Goal: Information Seeking & Learning: Learn about a topic

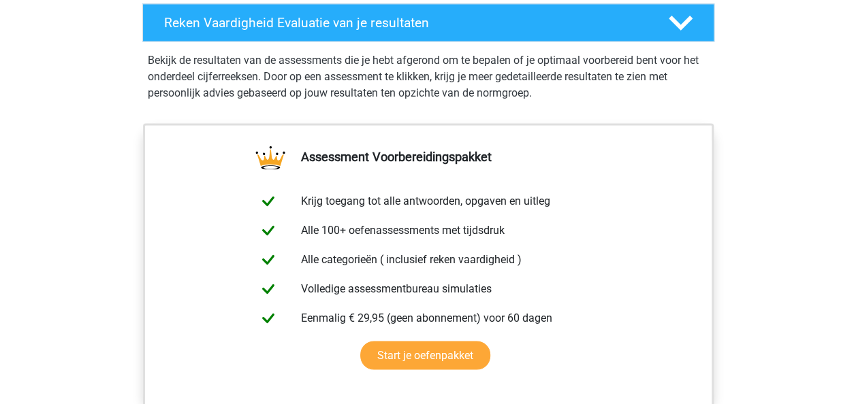
scroll to position [286, 0]
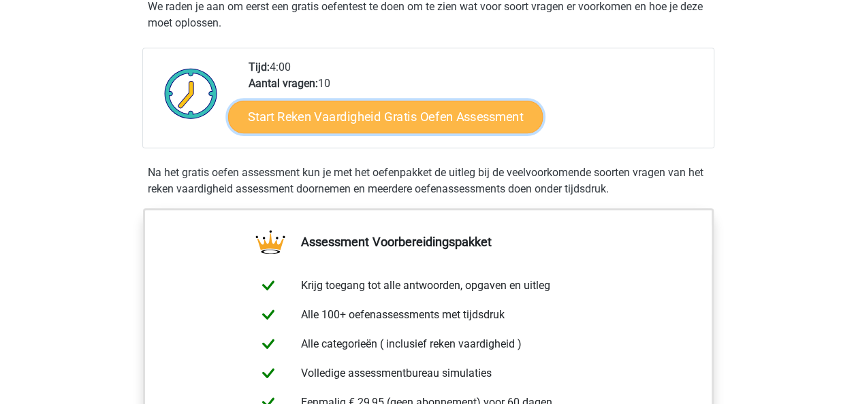
click at [392, 114] on link "Start Reken Vaardigheid Gratis Oefen Assessment" at bounding box center [385, 116] width 315 height 33
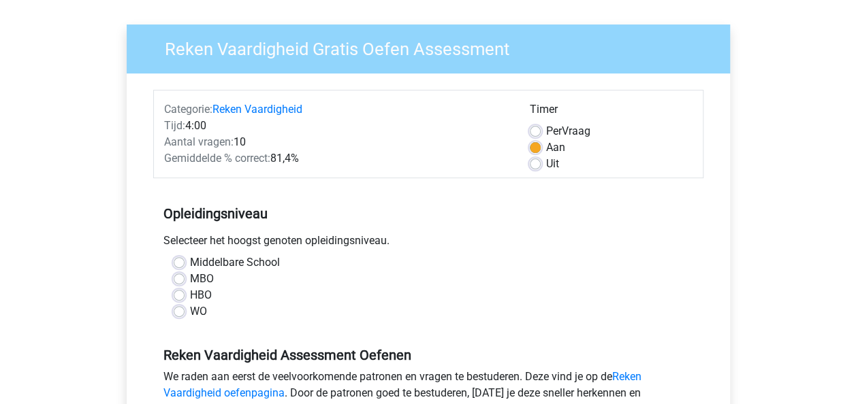
scroll to position [35, 0]
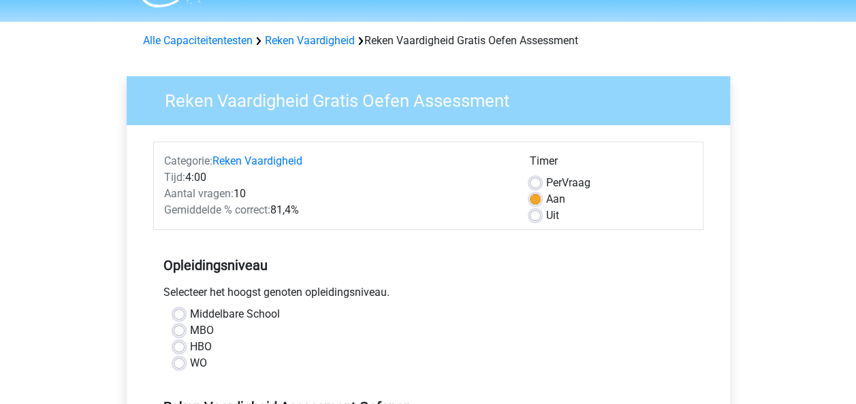
click at [546, 215] on label "Uit" at bounding box center [552, 216] width 13 height 16
click at [533, 215] on input "Uit" at bounding box center [535, 215] width 11 height 14
radio input "true"
click at [190, 314] on label "Middelbare School" at bounding box center [235, 314] width 90 height 16
click at [180, 314] on input "Middelbare School" at bounding box center [179, 313] width 11 height 14
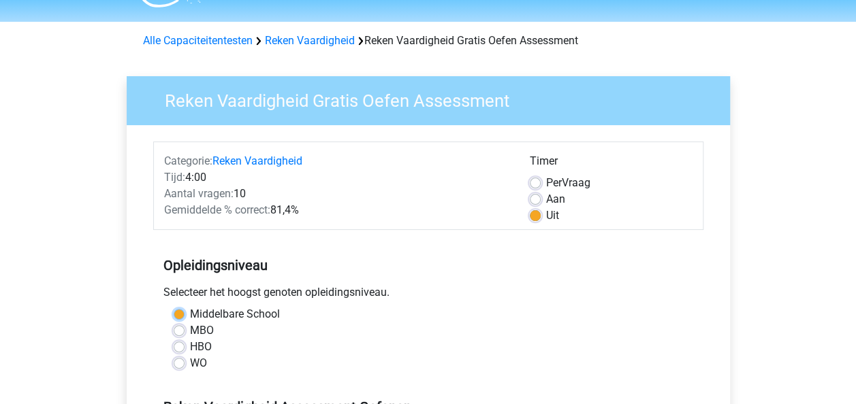
radio input "true"
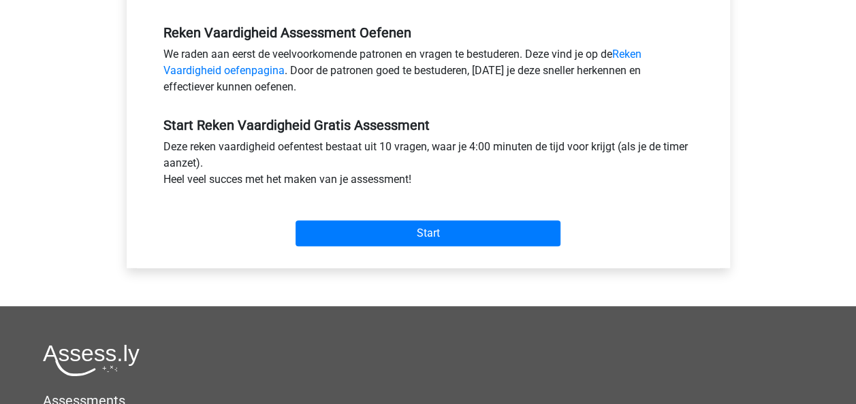
scroll to position [415, 0]
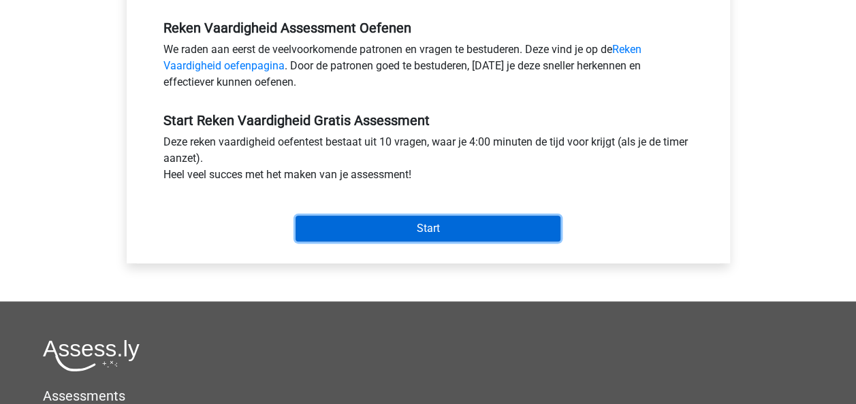
click at [420, 227] on input "Start" at bounding box center [428, 229] width 265 height 26
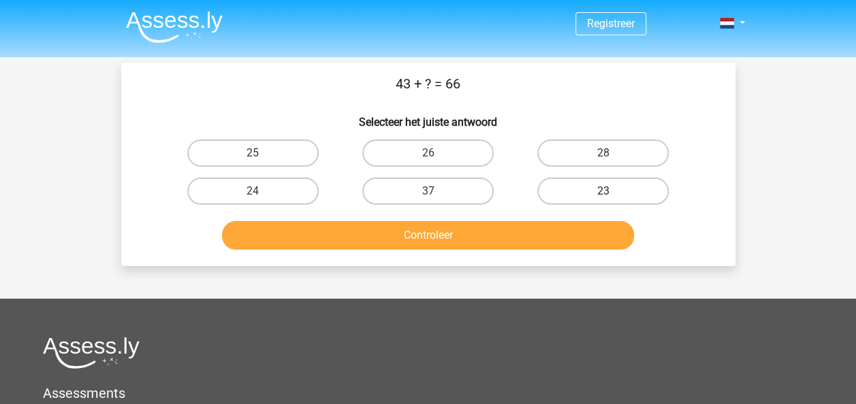
click at [570, 188] on label "23" at bounding box center [602, 191] width 131 height 27
click at [603, 191] on input "23" at bounding box center [607, 195] width 9 height 9
radio input "true"
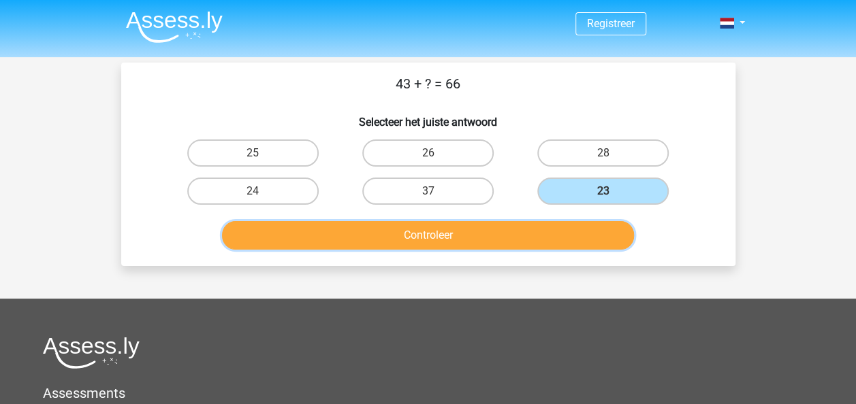
click at [514, 230] on button "Controleer" at bounding box center [428, 235] width 412 height 29
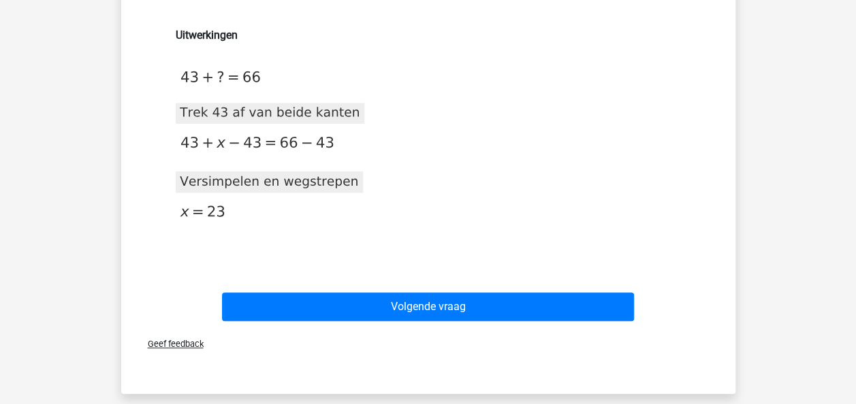
scroll to position [223, 0]
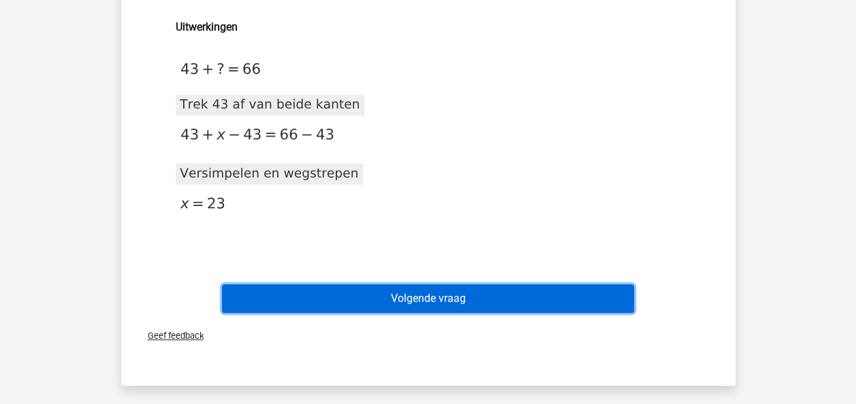
click at [425, 304] on button "Volgende vraag" at bounding box center [428, 299] width 412 height 29
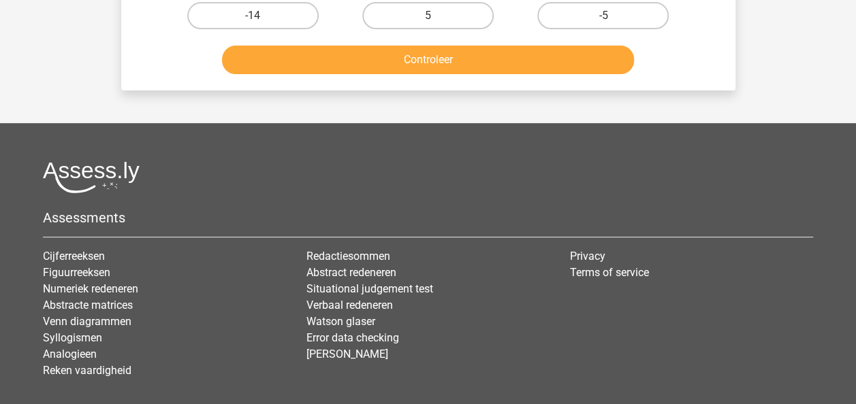
scroll to position [63, 0]
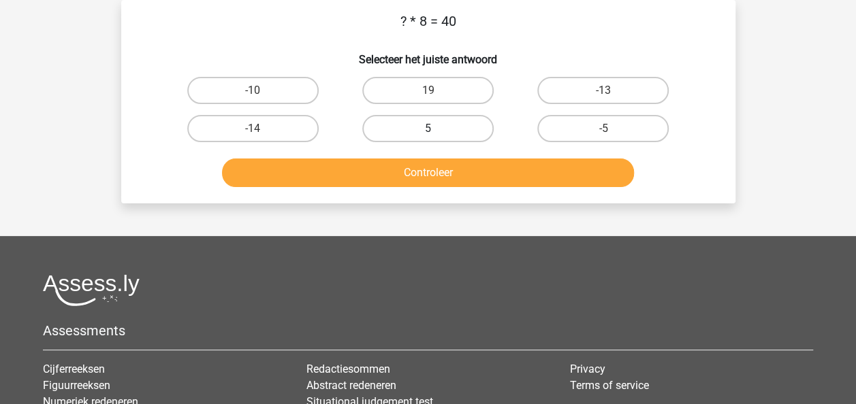
click at [432, 125] on label "5" at bounding box center [427, 128] width 131 height 27
click at [432, 129] on input "5" at bounding box center [432, 133] width 9 height 9
radio input "true"
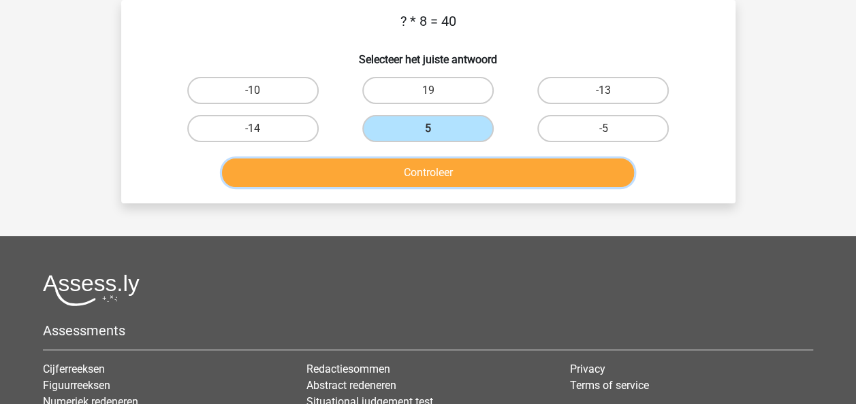
click at [426, 166] on button "Controleer" at bounding box center [428, 173] width 412 height 29
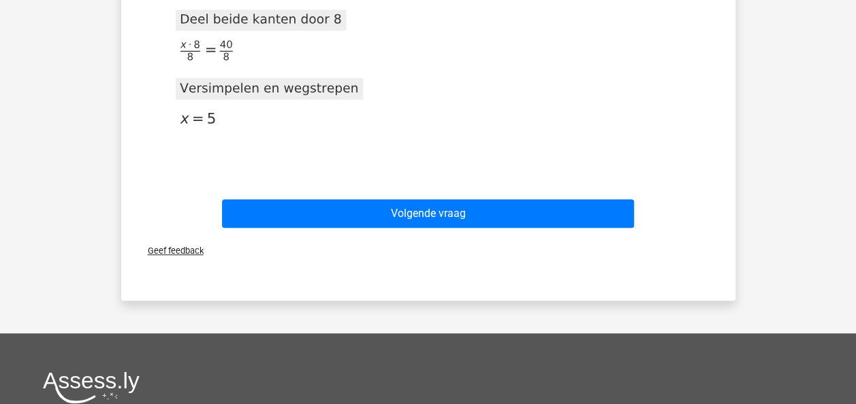
scroll to position [310, 0]
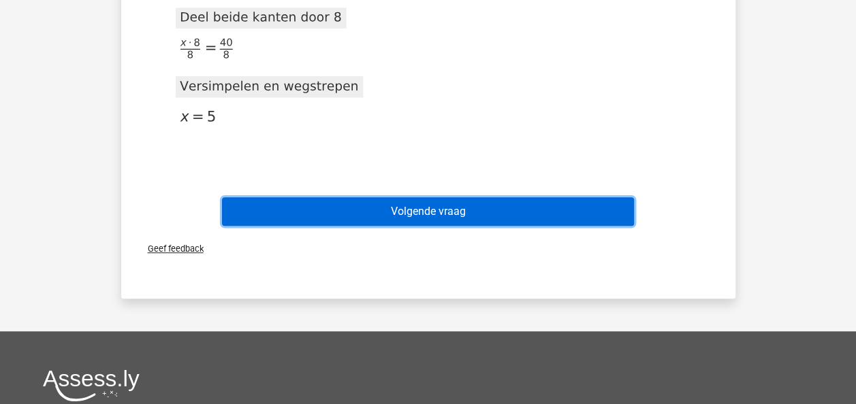
click at [452, 211] on button "Volgende vraag" at bounding box center [428, 211] width 412 height 29
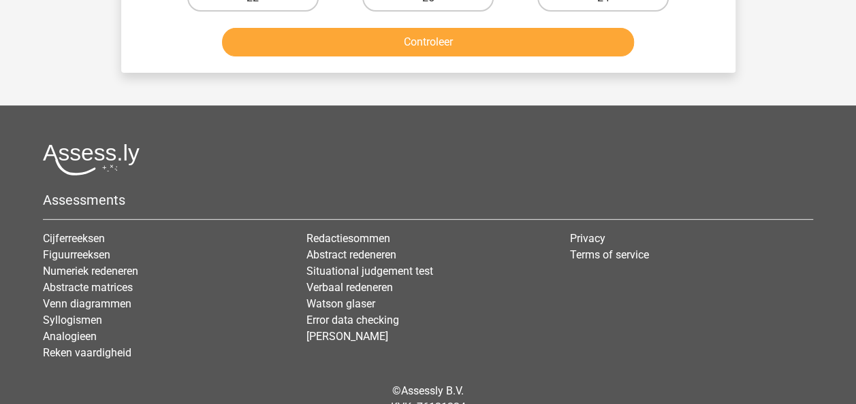
scroll to position [63, 0]
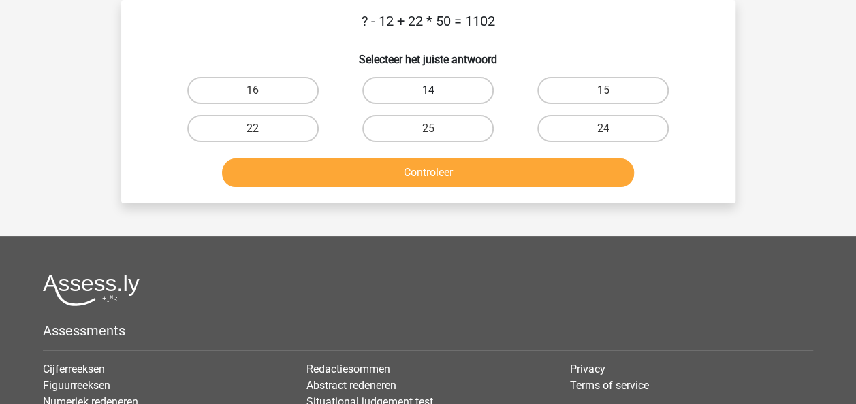
click at [419, 89] on label "14" at bounding box center [427, 90] width 131 height 27
click at [428, 91] on input "14" at bounding box center [432, 95] width 9 height 9
radio input "true"
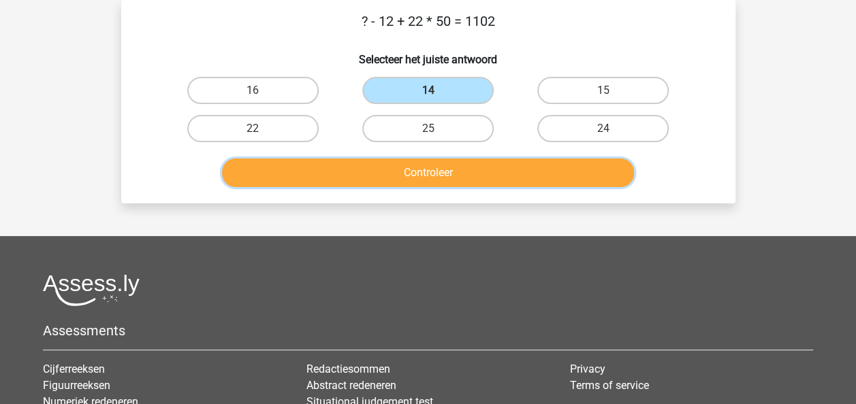
click at [418, 183] on button "Controleer" at bounding box center [428, 173] width 412 height 29
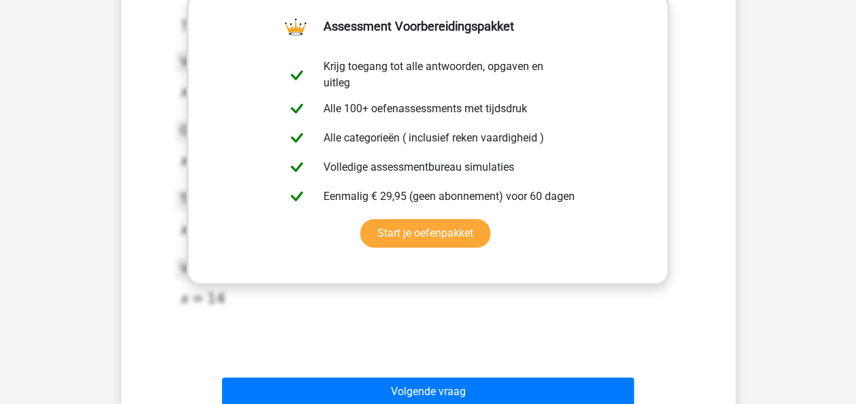
scroll to position [297, 0]
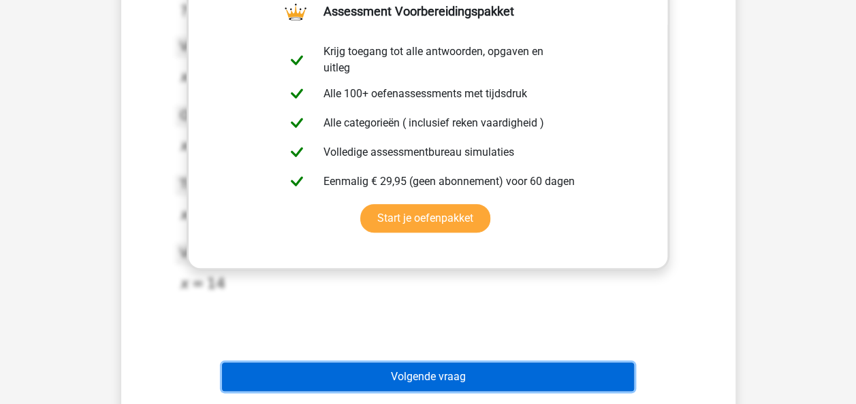
click at [427, 377] on button "Volgende vraag" at bounding box center [428, 377] width 412 height 29
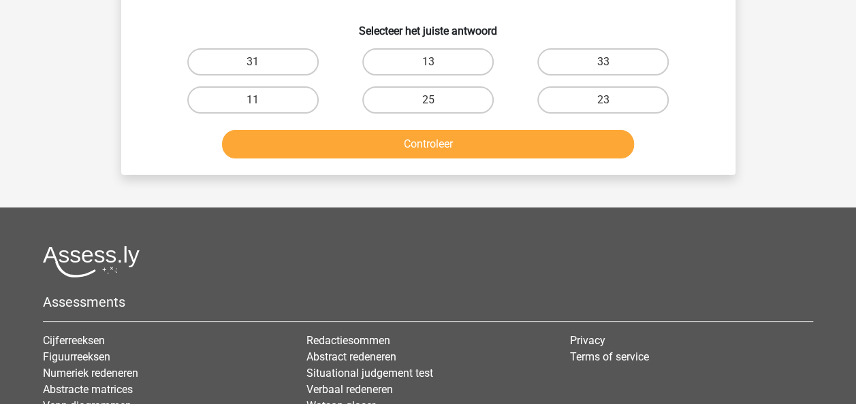
scroll to position [63, 0]
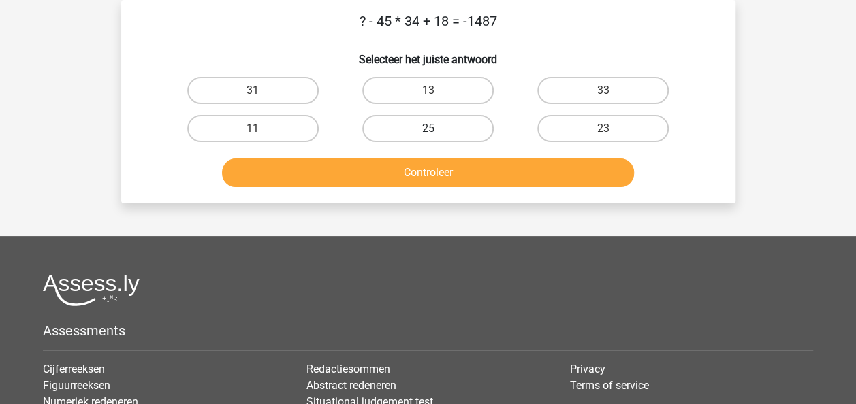
click at [436, 128] on label "25" at bounding box center [427, 128] width 131 height 27
click at [436, 129] on input "25" at bounding box center [432, 133] width 9 height 9
radio input "true"
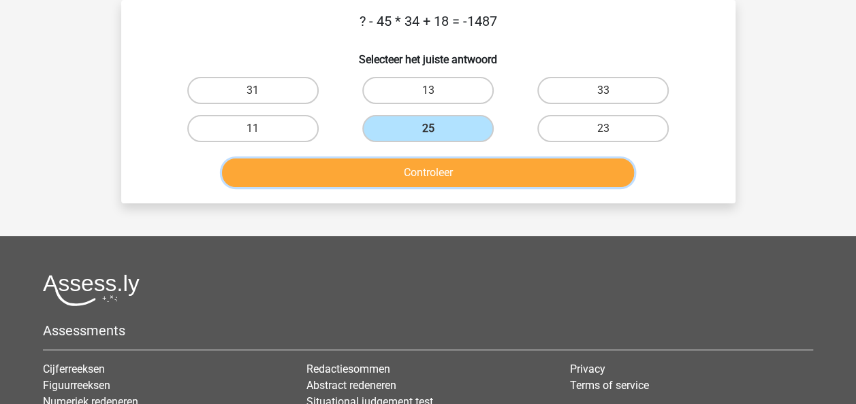
click at [437, 176] on button "Controleer" at bounding box center [428, 173] width 412 height 29
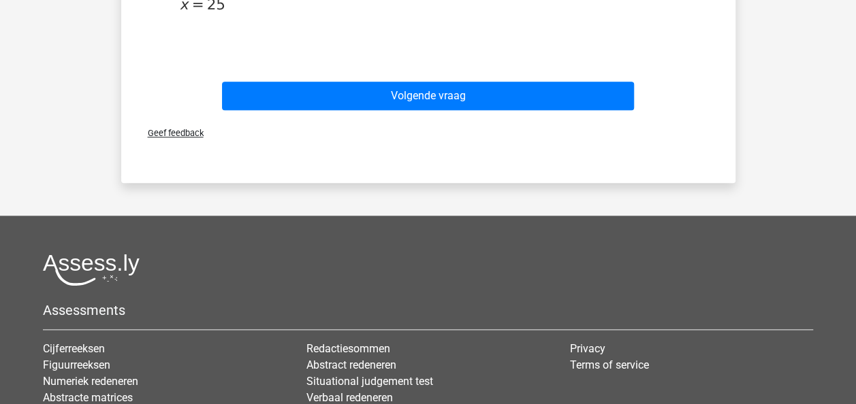
scroll to position [475, 0]
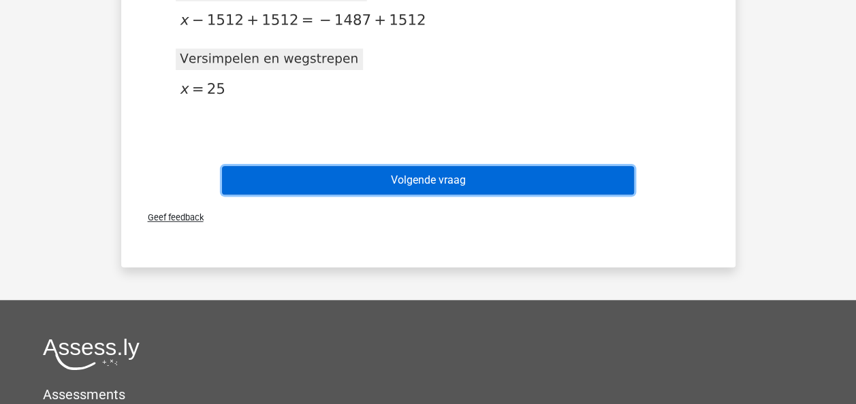
click at [429, 185] on button "Volgende vraag" at bounding box center [428, 180] width 412 height 29
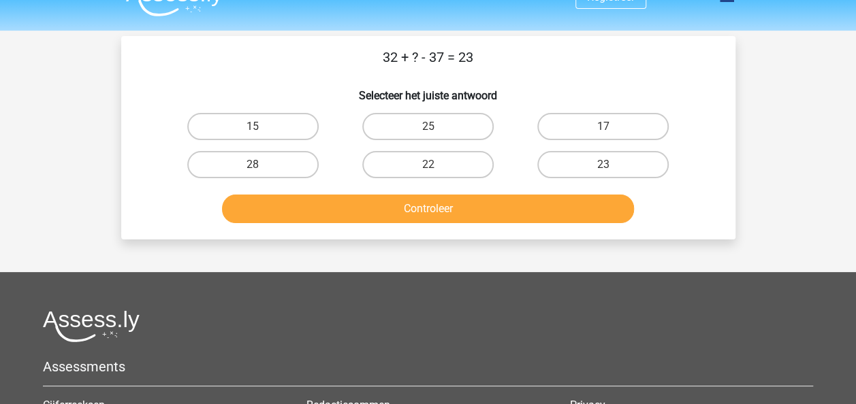
scroll to position [0, 0]
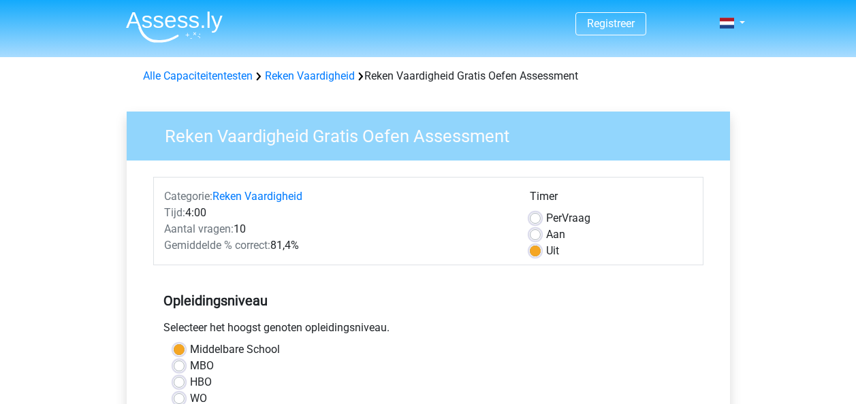
scroll to position [415, 0]
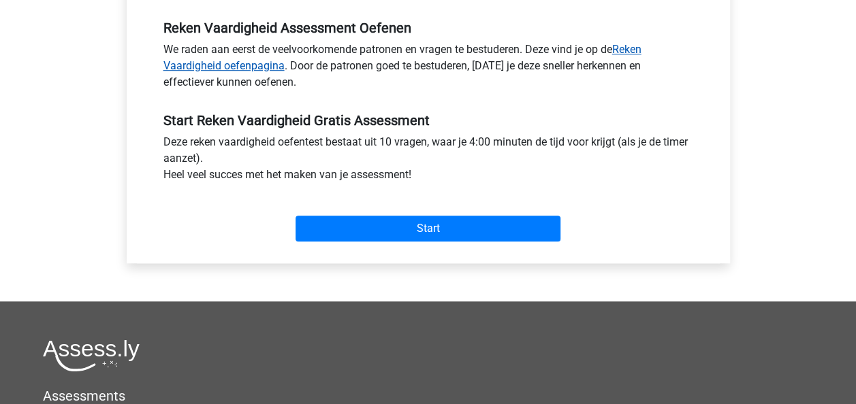
click at [190, 63] on link "Reken Vaardigheid oefenpagina" at bounding box center [402, 57] width 478 height 29
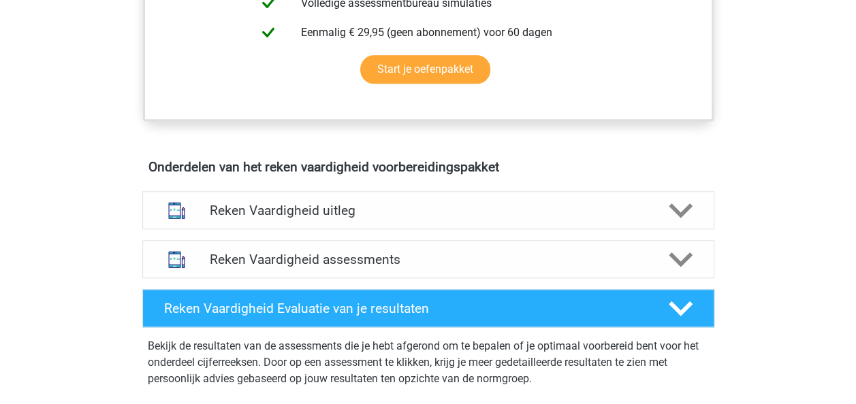
scroll to position [659, 0]
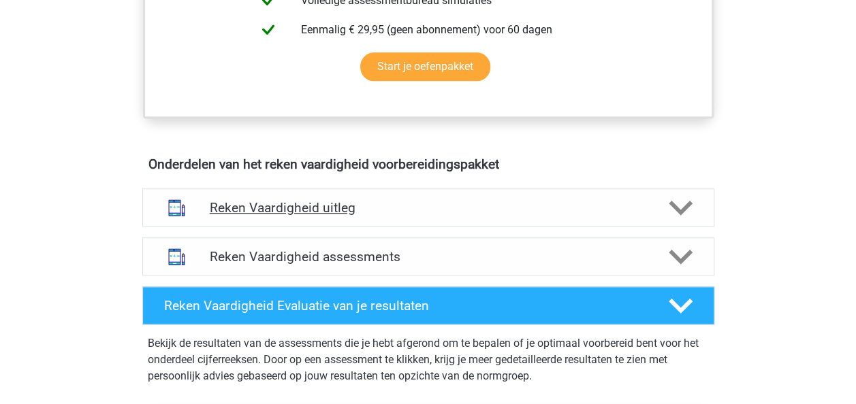
click at [671, 210] on icon at bounding box center [681, 208] width 24 height 24
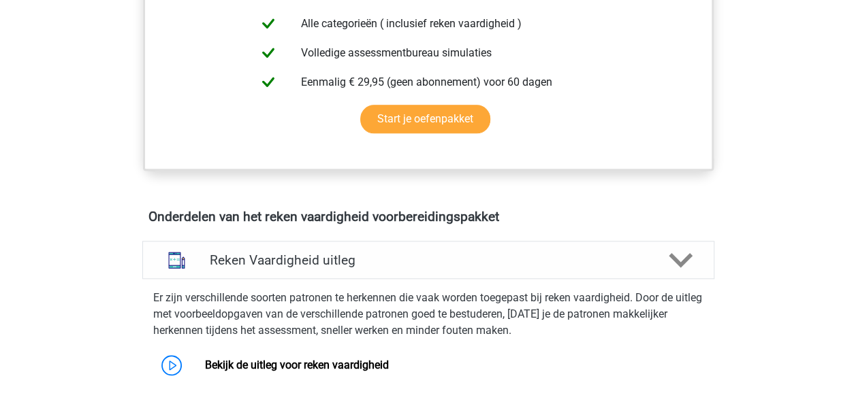
scroll to position [612, 0]
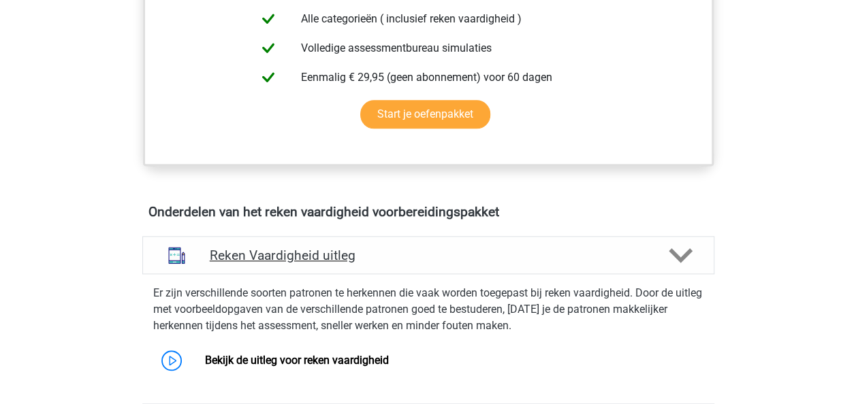
click at [309, 259] on h4 "Reken Vaardigheid uitleg" at bounding box center [428, 256] width 437 height 16
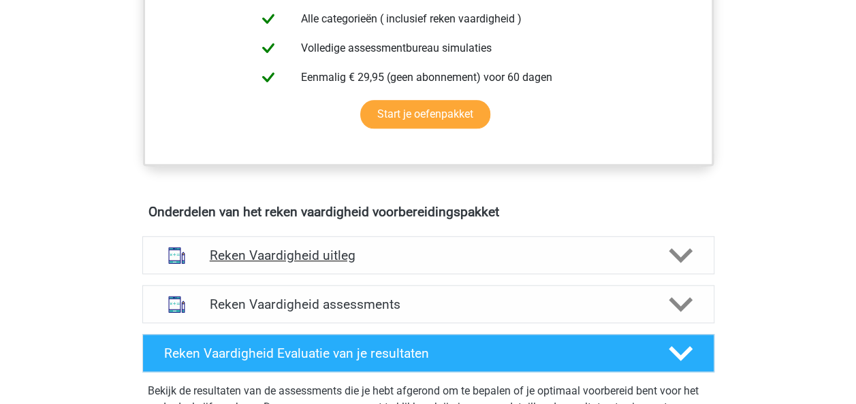
click at [309, 259] on h4 "Reken Vaardigheid uitleg" at bounding box center [428, 256] width 437 height 16
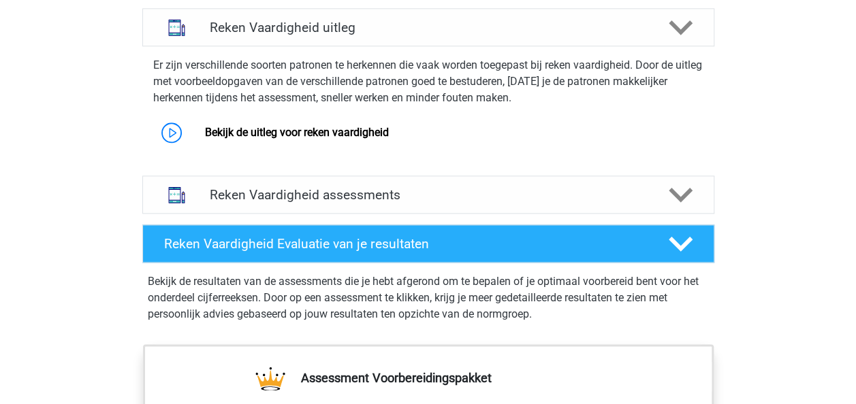
scroll to position [846, 0]
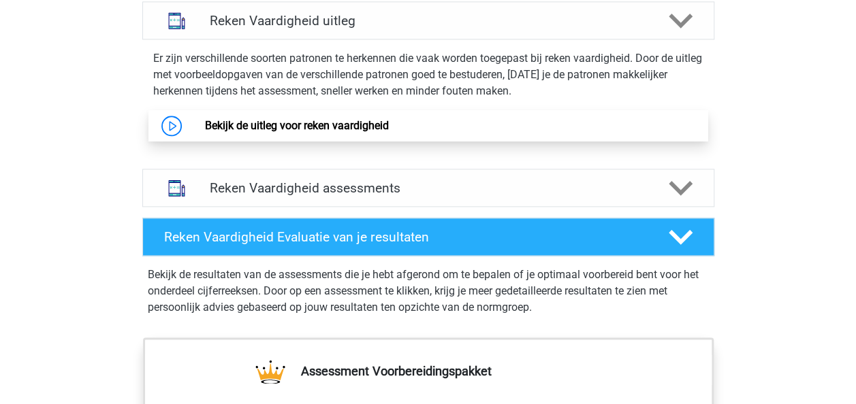
click at [276, 125] on link "Bekijk de uitleg voor reken vaardigheid" at bounding box center [297, 125] width 184 height 13
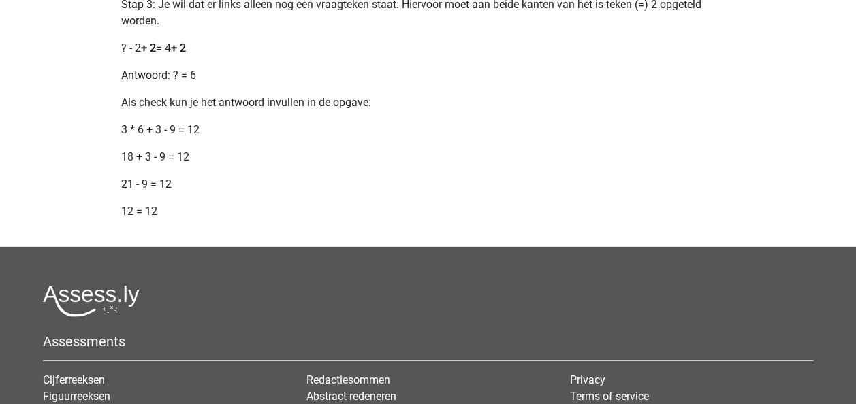
scroll to position [1760, 0]
